Goal: Task Accomplishment & Management: Complete application form

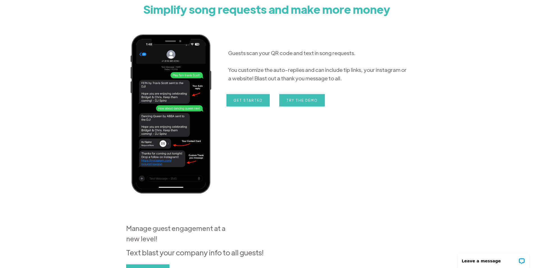
scroll to position [28, 0]
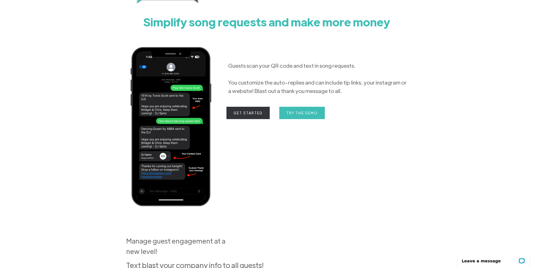
click at [238, 114] on link "Get Started" at bounding box center [247, 113] width 43 height 12
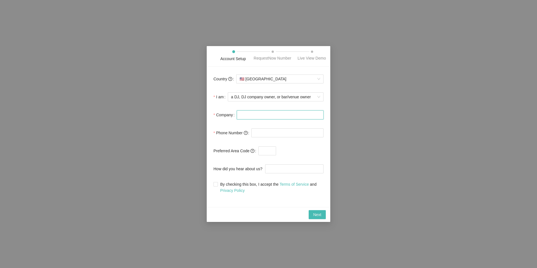
click at [254, 117] on input "Company" at bounding box center [280, 114] width 87 height 9
click at [262, 97] on span "a DJ, DJ company owner, or bar/venue owner" at bounding box center [275, 97] width 89 height 8
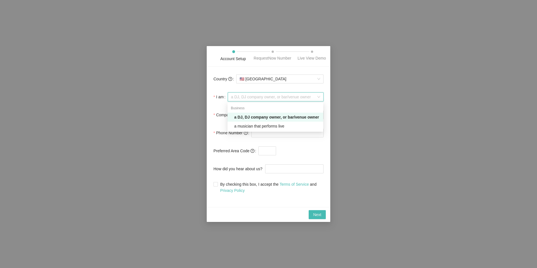
click at [269, 119] on div "a DJ, DJ company owner, or bar/venue owner" at bounding box center [277, 117] width 86 height 6
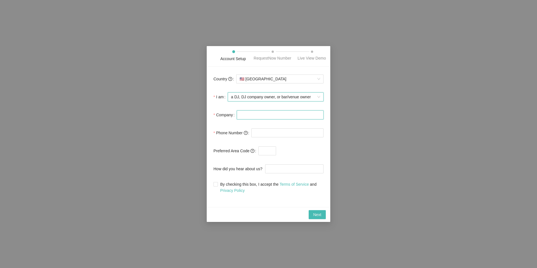
click at [253, 117] on input "Company" at bounding box center [280, 114] width 87 height 9
type input "DjLoso"
click at [277, 132] on input "tel" at bounding box center [287, 132] width 72 height 9
type input "(513) 646-6942"
click at [214, 182] on input "By checking this box, I accept the Terms of Service and Privacy Policy" at bounding box center [215, 184] width 4 height 4
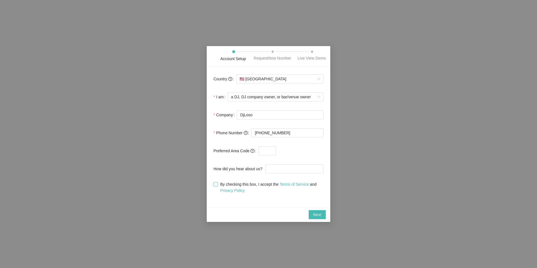
checkbox input "true"
click at [319, 213] on span "Next" at bounding box center [317, 215] width 8 height 6
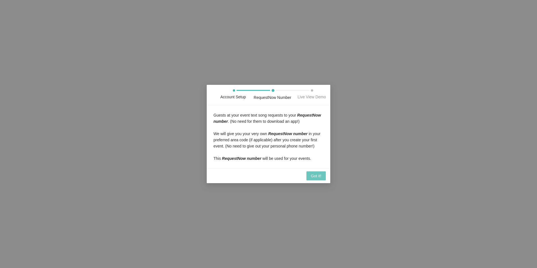
click at [315, 174] on span "Got it!" at bounding box center [316, 176] width 10 height 6
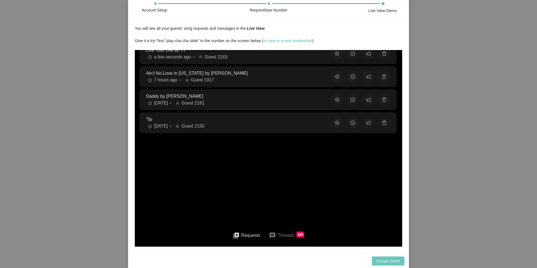
scroll to position [2, 0]
click at [395, 263] on span "Create event!" at bounding box center [388, 261] width 24 height 6
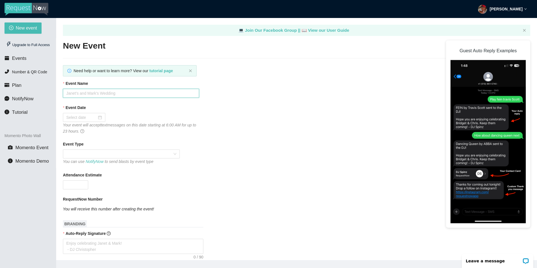
click at [85, 92] on input "Event Name" at bounding box center [131, 93] width 136 height 9
type input "Nylah's 21st Rockstar bash"
click at [99, 119] on div at bounding box center [84, 117] width 36 height 6
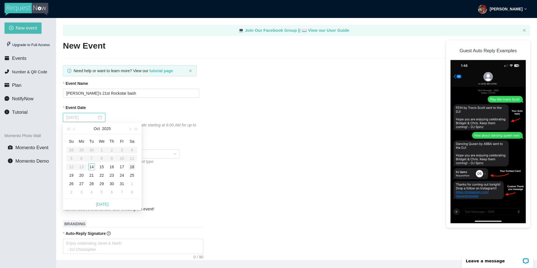
type input "10/18/2025"
click at [132, 169] on div "18" at bounding box center [132, 166] width 7 height 7
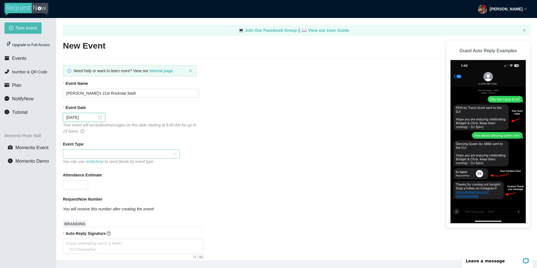
click at [85, 154] on span at bounding box center [121, 154] width 110 height 8
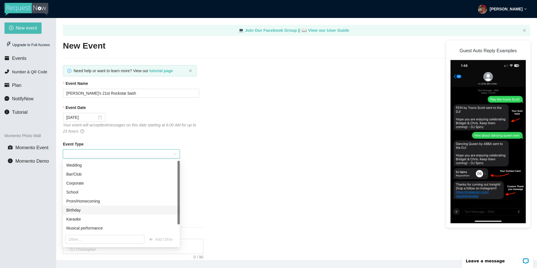
click at [85, 211] on div "Birthday" at bounding box center [121, 210] width 110 height 6
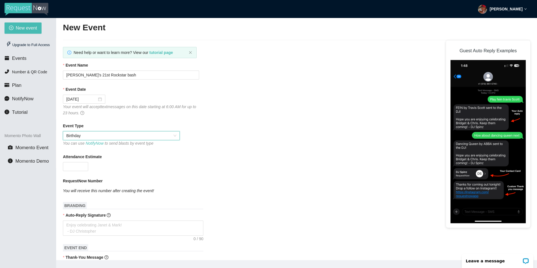
scroll to position [28, 0]
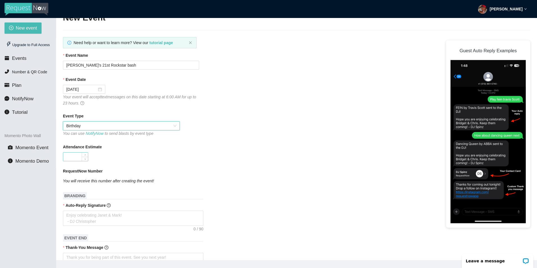
click at [78, 157] on input "Attendance Estimate" at bounding box center [75, 157] width 25 height 8
type input "100"
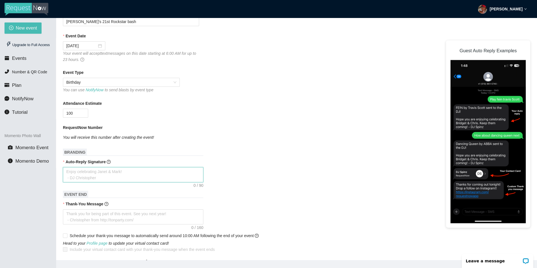
scroll to position [84, 0]
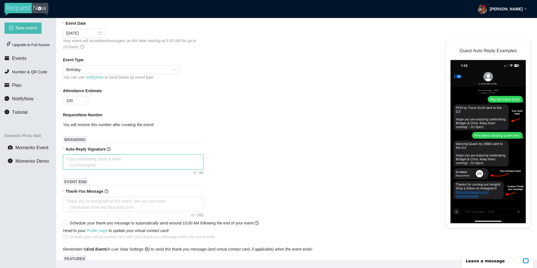
type textarea "E"
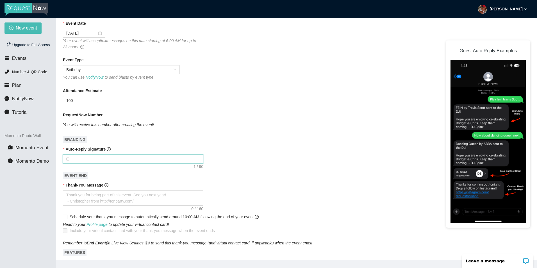
type textarea "En"
type textarea "Enj"
type textarea "Enjo"
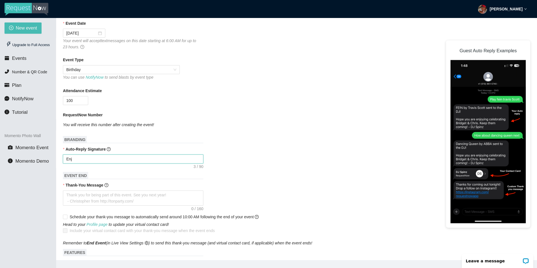
type textarea "Enjo"
type textarea "Enjoy"
type textarea "Enjoyu"
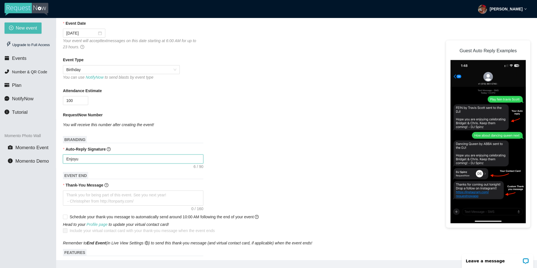
type textarea "Enjoy"
type textarea "Enjoy C"
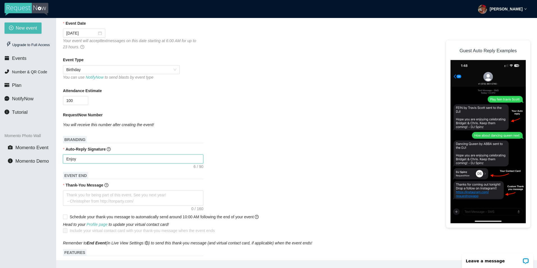
type textarea "Enjoy C"
type textarea "Enjoy Ce"
type textarea "Enjoy Cel"
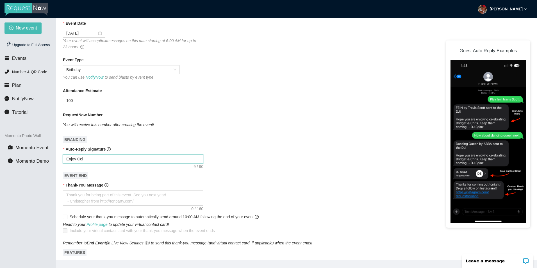
type textarea "Enjoy Cele"
type textarea "Enjoy Celeb"
type textarea "Enjoy Celebr"
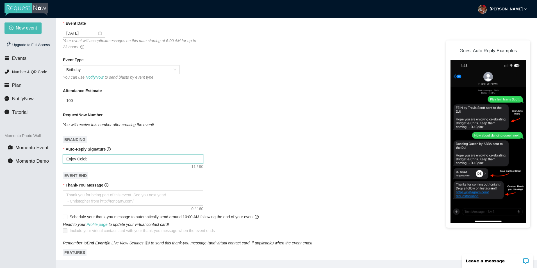
type textarea "Enjoy Celebr"
type textarea "Enjoy Celebra"
type textarea "Enjoy Celebrat"
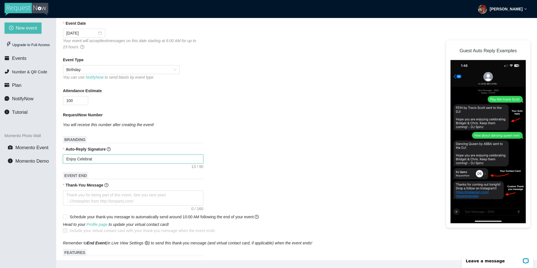
type textarea "Enjoy Celebrati"
type textarea "Enjoy Celebratin"
type textarea "Enjoy Celebrating"
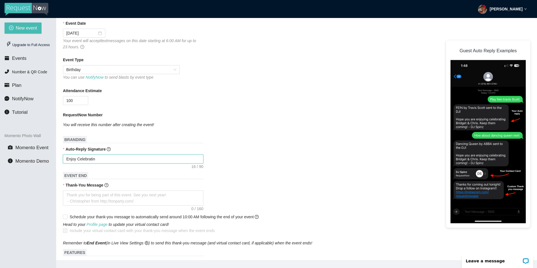
type textarea "Enjoy Celebrating"
type textarea "Enjoy Celebrating N"
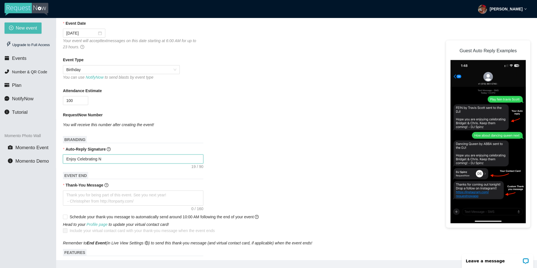
type textarea "Enjoy Celebrating Ny"
type textarea "Enjoy Celebrating Nyl"
type textarea "Enjoy Celebrating Nyla"
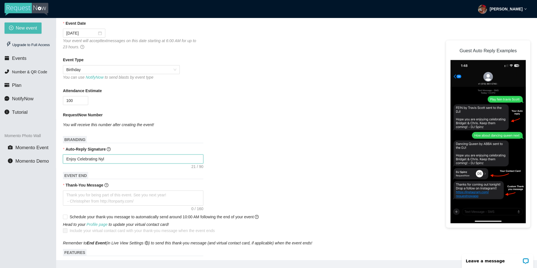
type textarea "Enjoy Celebrating Nyla"
type textarea "Enjoy Celebrating Nylah"
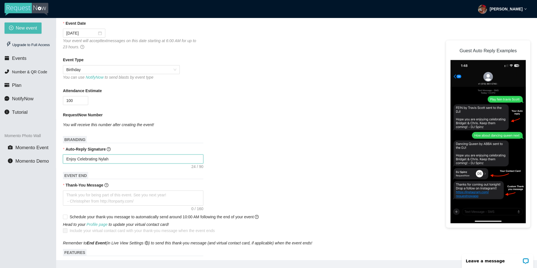
type textarea "Enjoy Celebrating Nylah 2"
type textarea "Enjoy Celebrating Nylah 21"
type textarea "Enjoy Celebrating Nylah 21s"
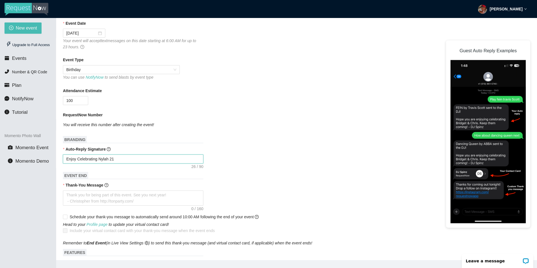
type textarea "Enjoy Celebrating Nylah 21s"
type textarea "Enjoy Celebrating Nylah 21st"
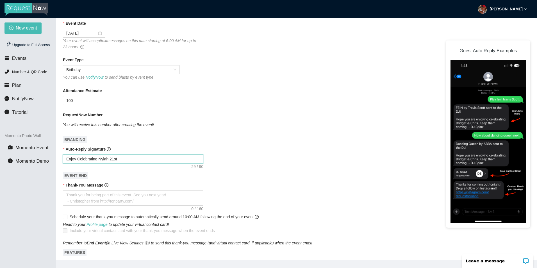
type textarea "Enjoy Celebrating Nylah 21st B"
type textarea "Enjoy Celebrating Nylah 21st Bi"
type textarea "Enjoy Celebrating Nylah 21st Bir"
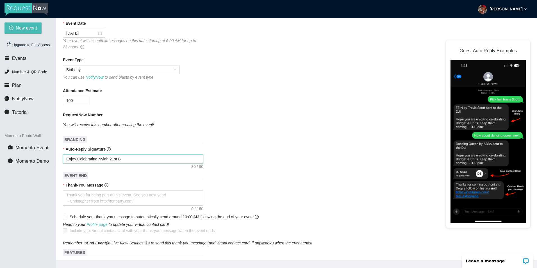
type textarea "Enjoy Celebrating Nylah 21st Bir"
type textarea "Enjoy Celebrating Nylah 21st Birt"
type textarea "Enjoy Celebrating Nylah 21st Birth"
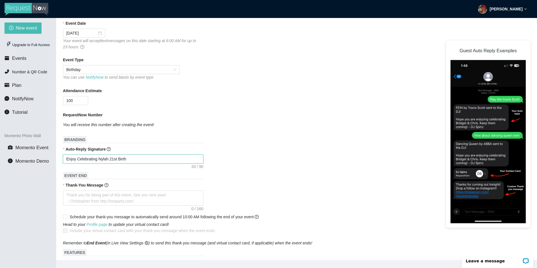
type textarea "Enjoy Celebrating Nylah 21st Birthd"
type textarea "Enjoy Celebrating Nylah 21st Birthda"
type textarea "Enjoy Celebrating Nylah 21st Birthday"
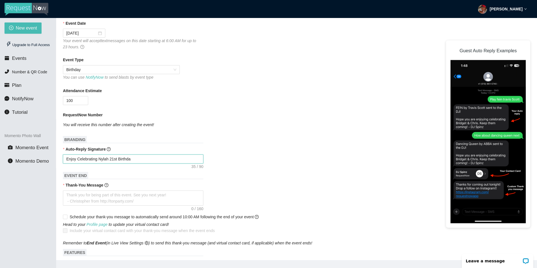
type textarea "Enjoy Celebrating Nylah 21st Birthday"
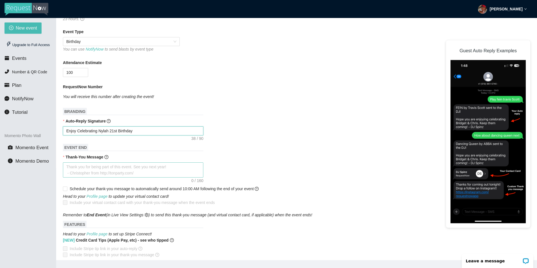
type textarea "Enjoy Celebrating Nylah 21st Birthday"
click at [122, 167] on textarea "Thank-You Message" at bounding box center [133, 169] width 140 height 15
type textarea "T"
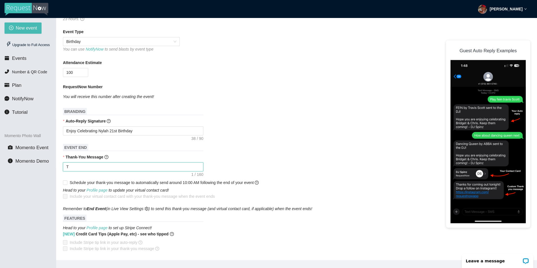
type textarea "Th"
type textarea "Tha"
type textarea "Than"
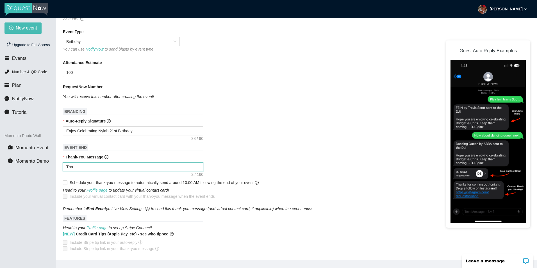
type textarea "Than"
type textarea "Thank"
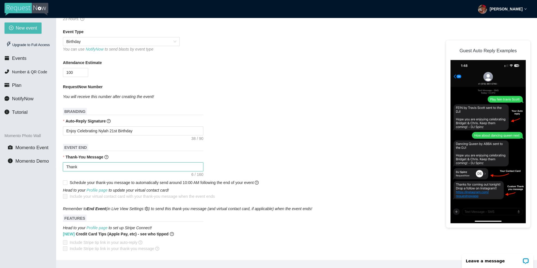
type textarea "Thank y"
type textarea "Thank yo"
type textarea "Thank yoi"
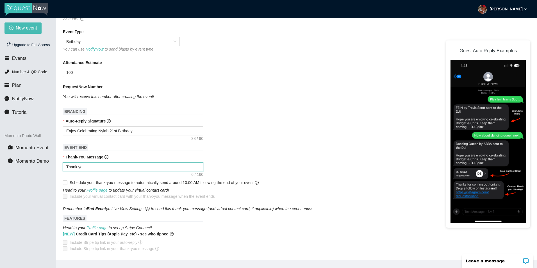
type textarea "Thank yoi"
type textarea "Thank yo"
type textarea "Thank you"
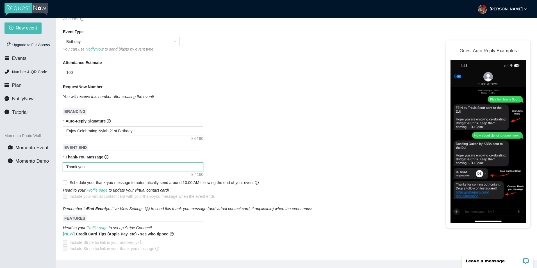
type textarea "Thank you"
type textarea "Thank you f"
type textarea "Thank you fo"
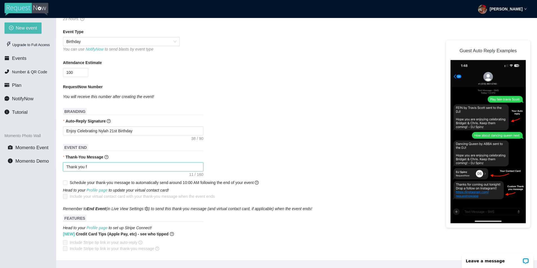
type textarea "Thank you fo"
type textarea "Thank you for"
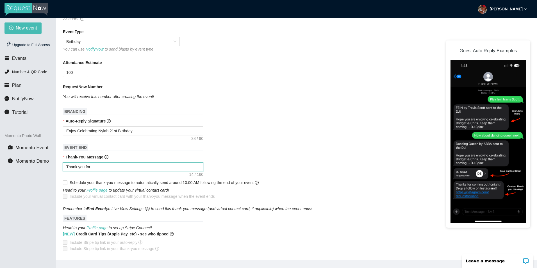
type textarea "Thank you for v"
type textarea "Thank you for vi"
type textarea "Thank you for vib"
type textarea "Thank you for vibi"
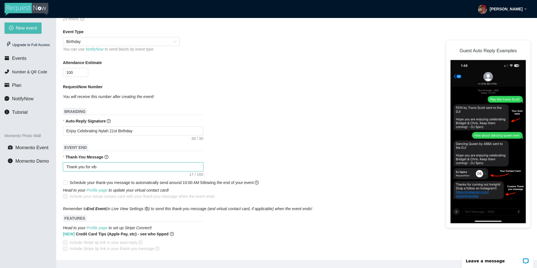
type textarea "Thank you for vibi"
type textarea "Thank you for vibin"
type textarea "Thank you for vibing"
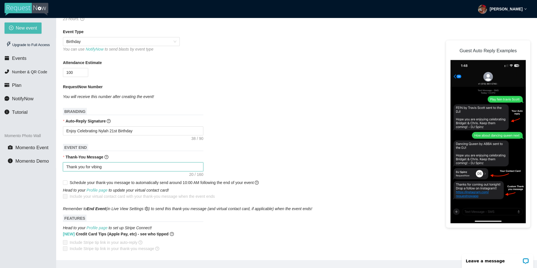
type textarea "Thank you for vibing"
type textarea "Thank you for vibing w"
type textarea "Thank you for vibing wi"
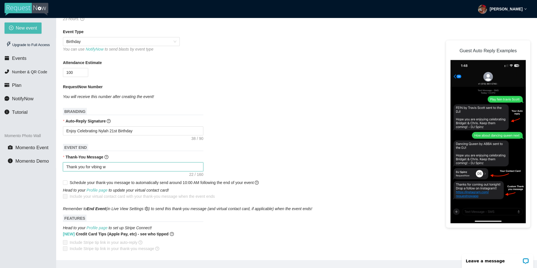
type textarea "Thank you for vibing wi"
type textarea "Thank you for vibing wit"
type textarea "Thank you for vibing with"
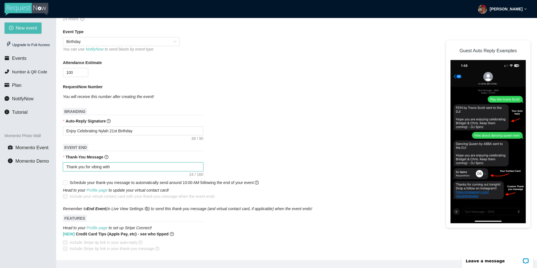
type textarea "Thank you for vibing with"
type textarea "Thank you for vibing with n"
type textarea "Thank you for vibing with ny"
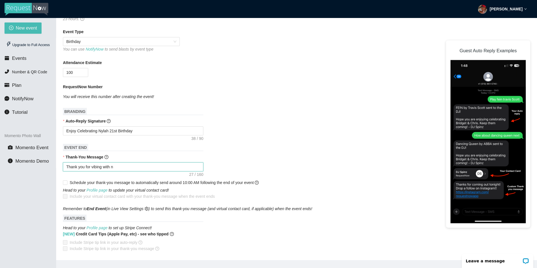
type textarea "Thank you for vibing with ny"
type textarea "Thank you for vibing with n"
type textarea "Thank you for vibing with"
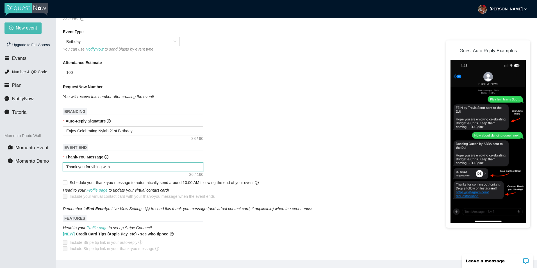
type textarea "Thank you for vibing with N"
type textarea "Thank you for vibing with Ny"
type textarea "Thank you for vibing with Nyl"
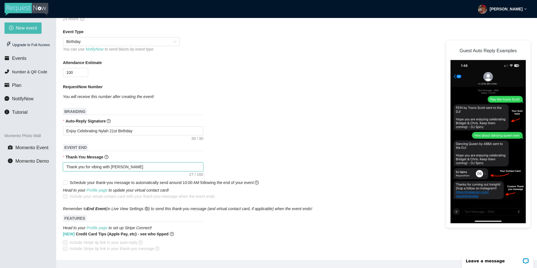
type textarea "Thank you for vibing with Nyl"
type textarea "Thank you for vibing with Nyla"
type textarea "Thank you for vibing with Nylah"
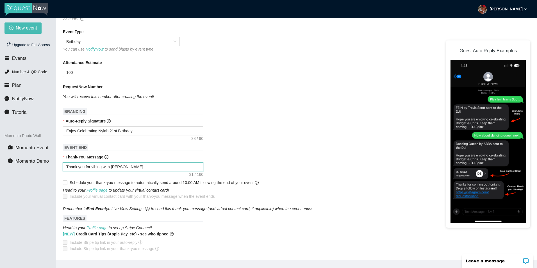
type textarea "Thank you for vibing with Nylah"
type textarea "Thank you for vibing with Nylah f"
type textarea "Thank you for vibing with Nylah fo"
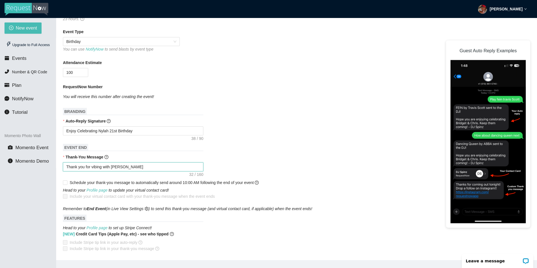
type textarea "Thank you for vibing with Nylah fo"
type textarea "Thank you for vibing with Nylah for"
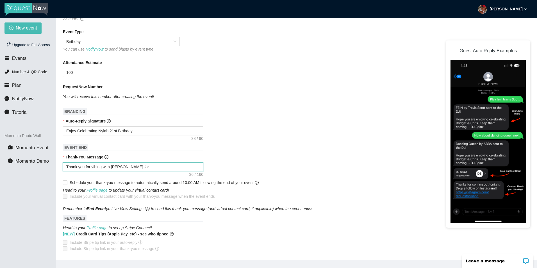
type textarea "Thank you for vibing with Nylah for h"
type textarea "Thank you for vibing with Nylah for he"
type textarea "Thank you for vibing with Nylah for her"
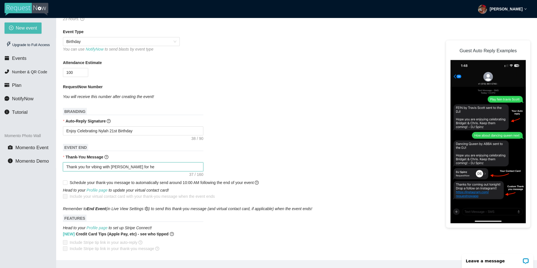
type textarea "Thank you for vibing with Nylah for her"
type textarea "Thank you for vibing with Nylah for her 2"
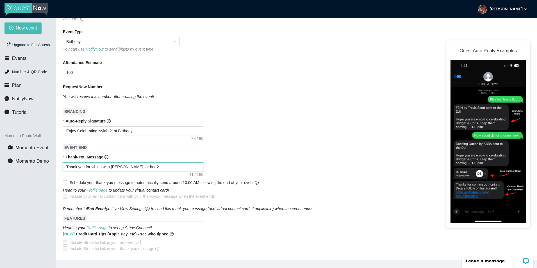
type textarea "Thank you for vibing with Nylah for her 21"
type textarea "Thank you for vibing with Nylah for her 21s"
type textarea "Thank you for vibing with Nylah for her 21st"
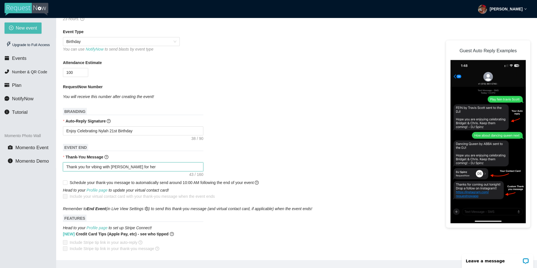
type textarea "Thank you for vibing with Nylah for her 21st"
type textarea "Thank you for vibing with Nylah for her 21st b"
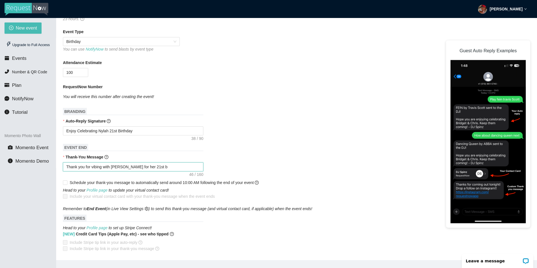
type textarea "Thank you for vibing with Nylah for her 21st bi"
type textarea "Thank you for vibing with Nylah for her 21st bir"
type textarea "Thank you for vibing with Nylah for her 21st birt"
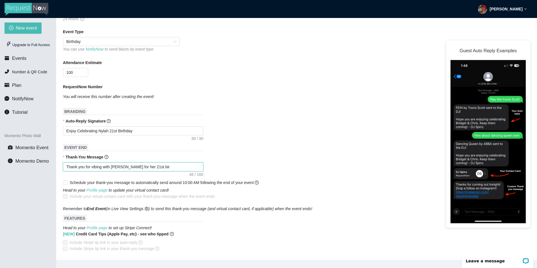
type textarea "Thank you for vibing with Nylah for her 21st birt"
type textarea "Thank you for vibing with Nylah for her 21st birth"
type textarea "Thank you for vibing with Nylah for her 21st birthd"
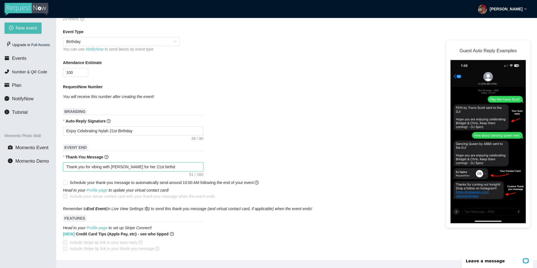
type textarea "Thank you for vibing with Nylah for her 21st birthda"
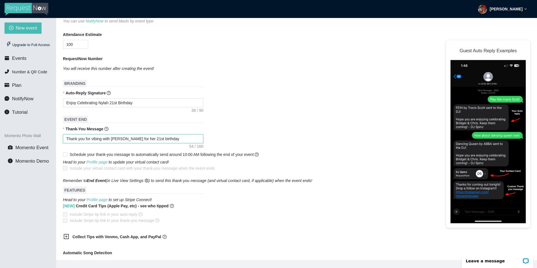
scroll to position [169, 0]
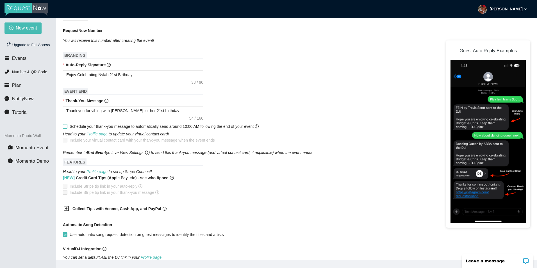
click at [63, 127] on input "Schedule your thank-you message to automatically send around 10:00 AM following…" at bounding box center [65, 126] width 4 height 4
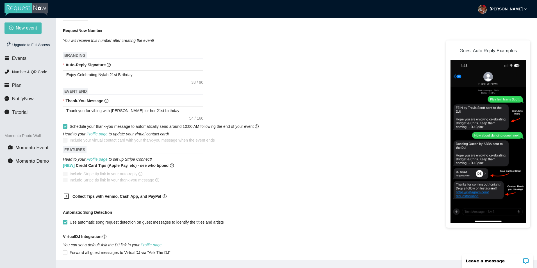
scroll to position [197, 0]
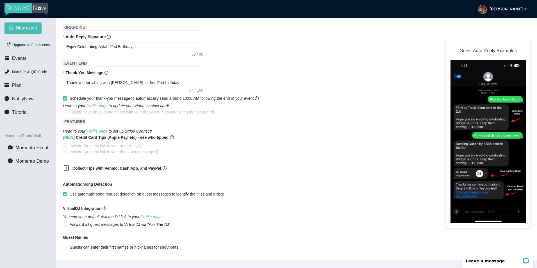
click at [70, 167] on div at bounding box center [67, 168] width 9 height 7
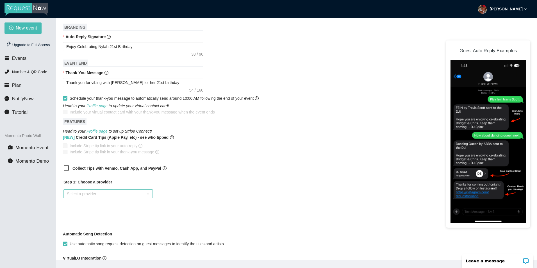
click at [110, 198] on div "Select a provider" at bounding box center [107, 193] width 89 height 9
click at [64, 167] on icon "minus-square" at bounding box center [66, 168] width 6 height 6
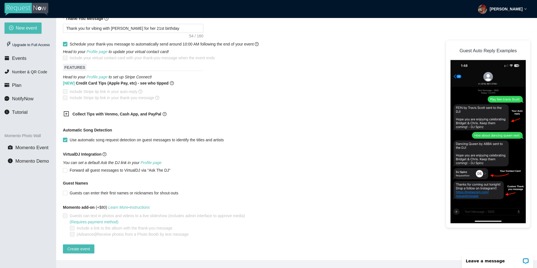
scroll to position [255, 0]
click at [90, 245] on button "Create event" at bounding box center [78, 248] width 31 height 9
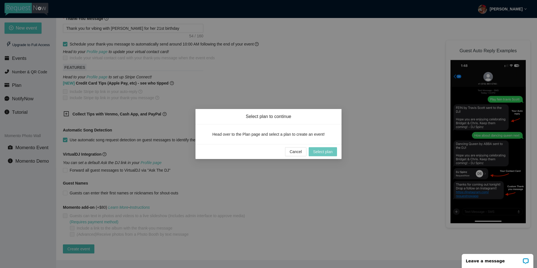
click at [320, 151] on span "Select plan" at bounding box center [322, 152] width 19 height 6
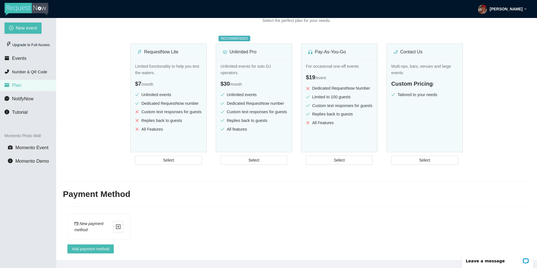
scroll to position [73, 0]
